Goal: Navigation & Orientation: Find specific page/section

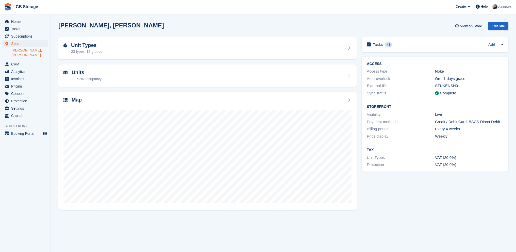
click at [31, 50] on link "[PERSON_NAME], [PERSON_NAME]" at bounding box center [30, 53] width 36 height 10
